Goal: Information Seeking & Learning: Learn about a topic

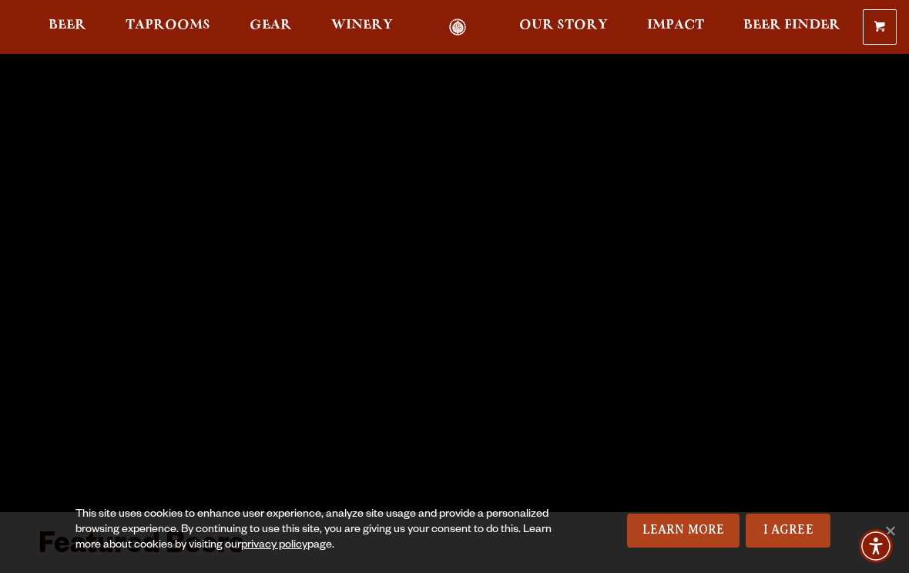
scroll to position [60, 0]
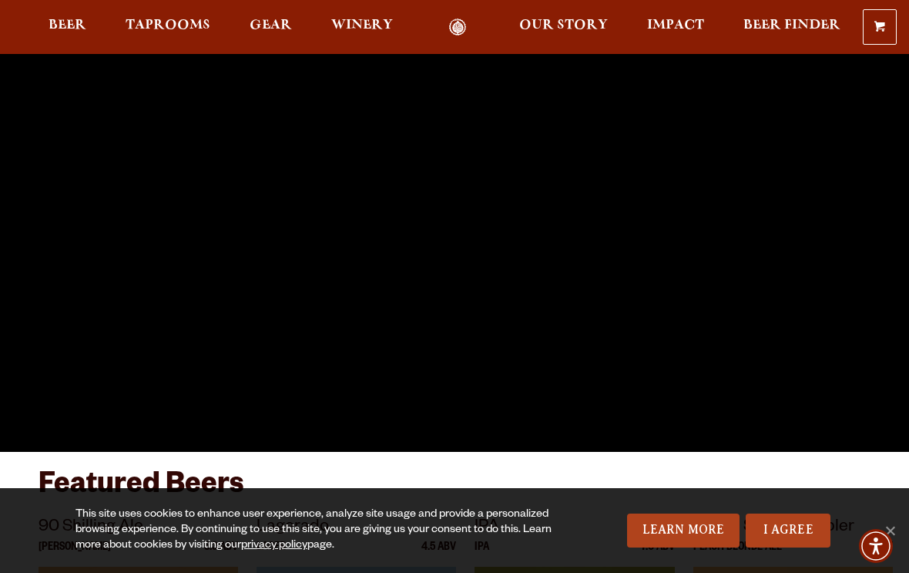
click at [183, 32] on span "Taprooms" at bounding box center [168, 25] width 85 height 12
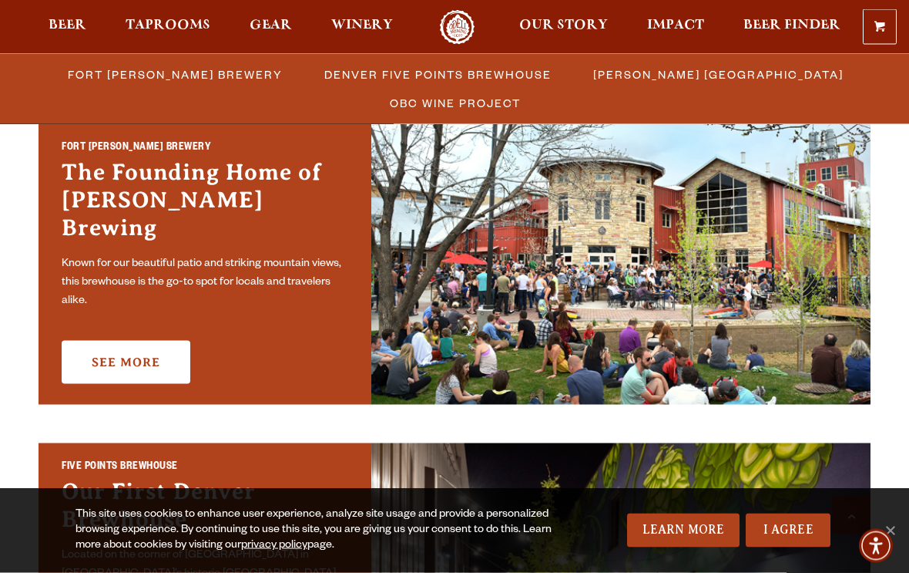
scroll to position [490, 0]
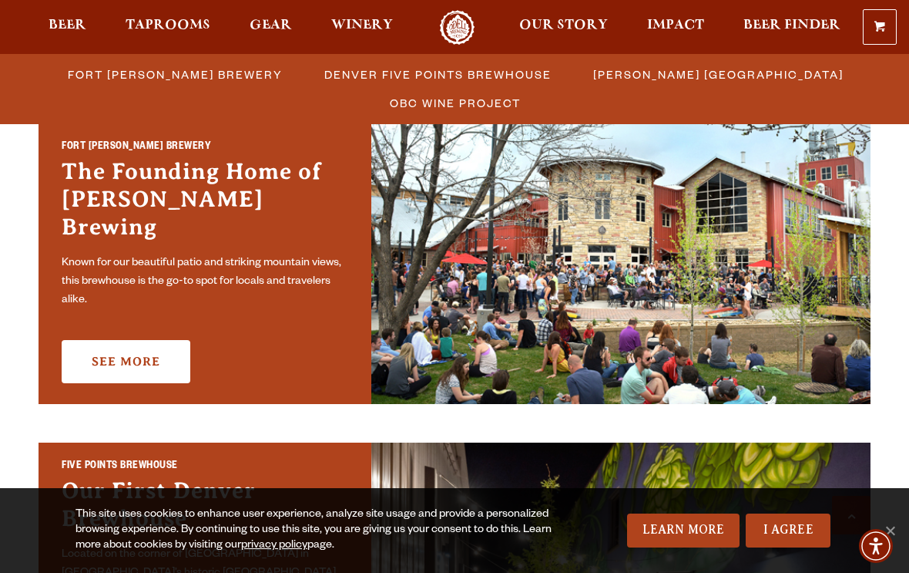
click at [143, 359] on link "See More" at bounding box center [126, 361] width 129 height 43
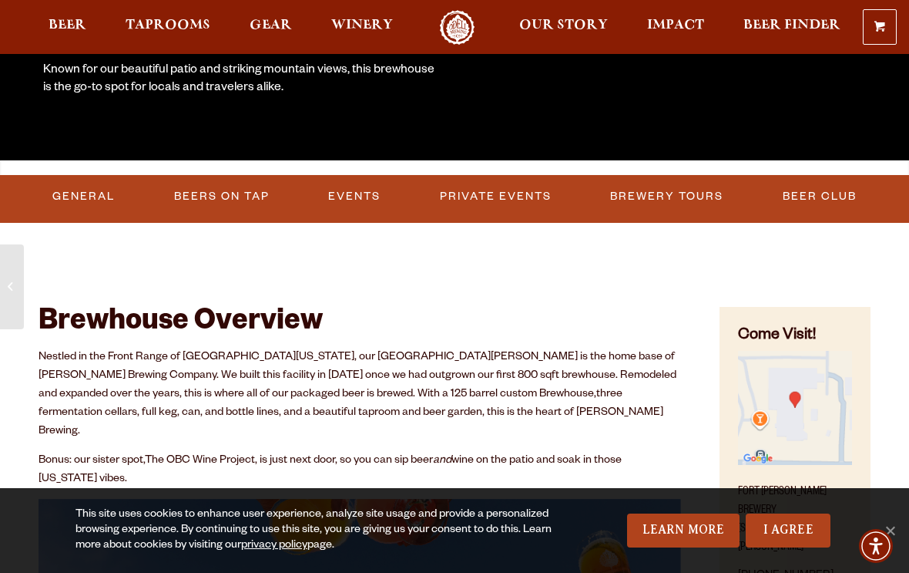
click at [245, 186] on link "Beers on Tap" at bounding box center [222, 196] width 108 height 35
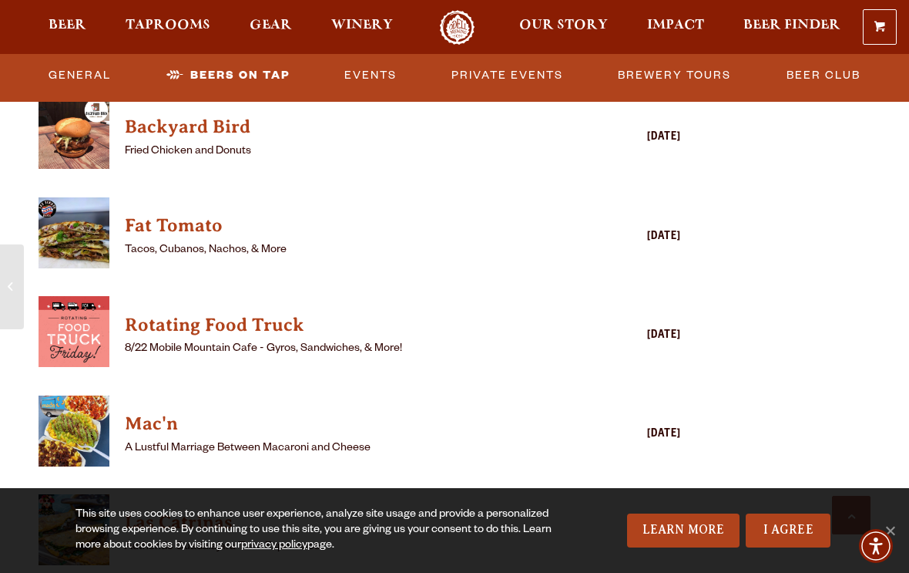
scroll to position [3916, 0]
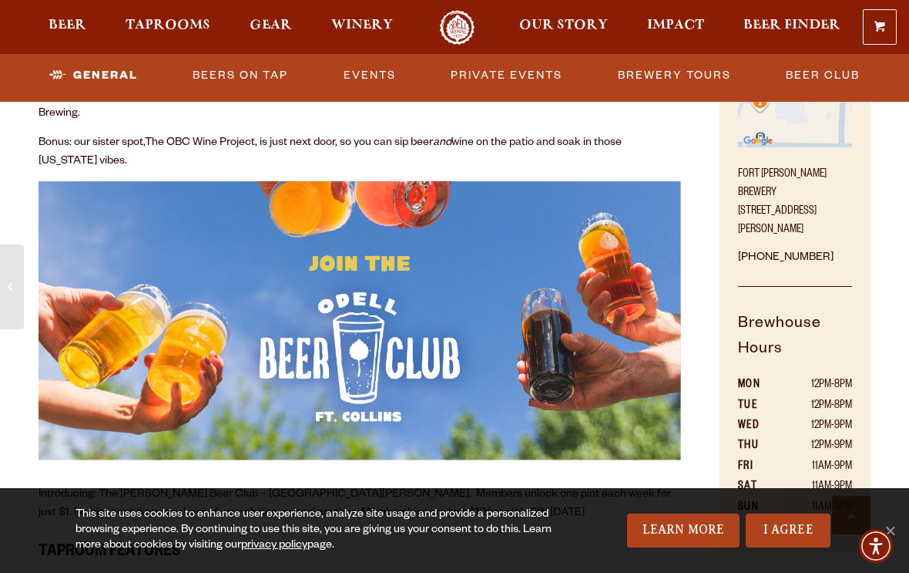
click at [379, 84] on link "Events" at bounding box center [370, 75] width 65 height 35
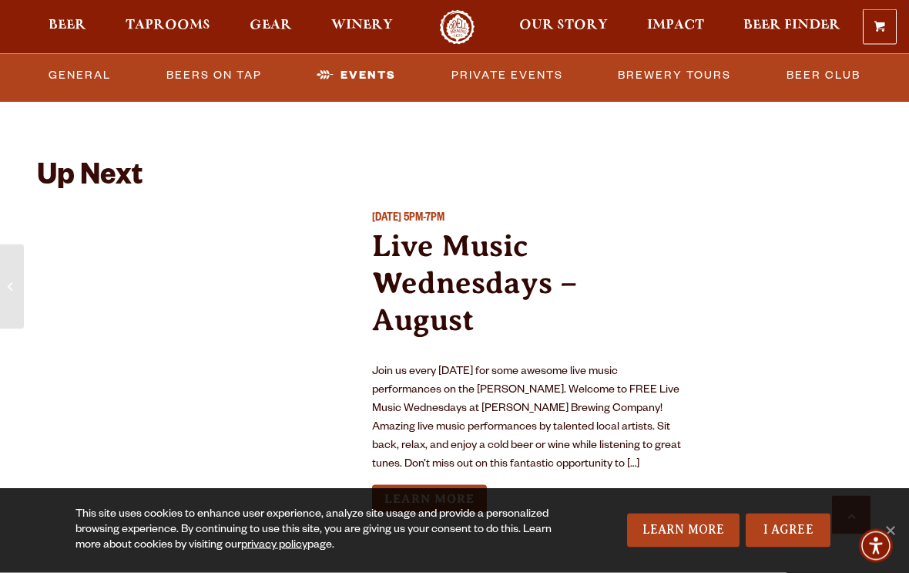
scroll to position [5549, 0]
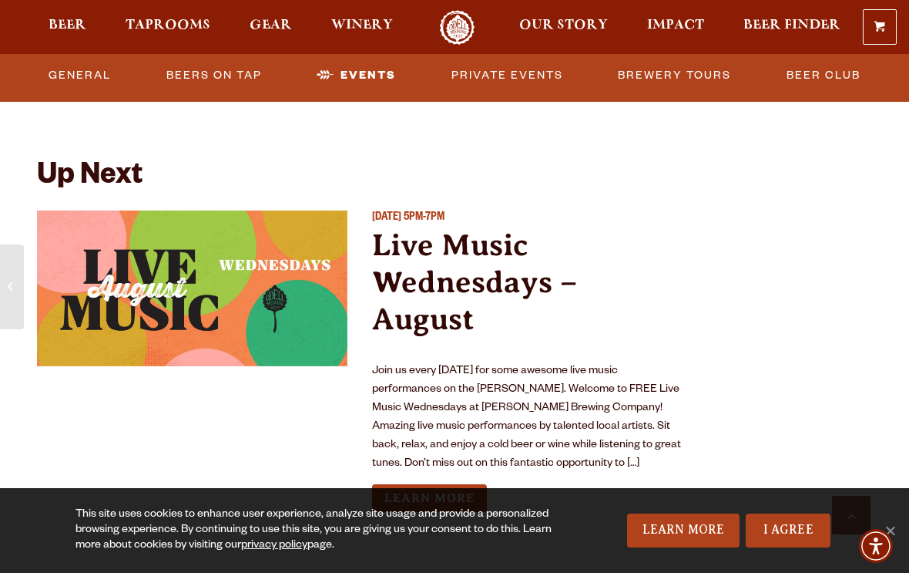
click at [462, 484] on link "Learn More" at bounding box center [429, 498] width 115 height 29
